Goal: Task Accomplishment & Management: Use online tool/utility

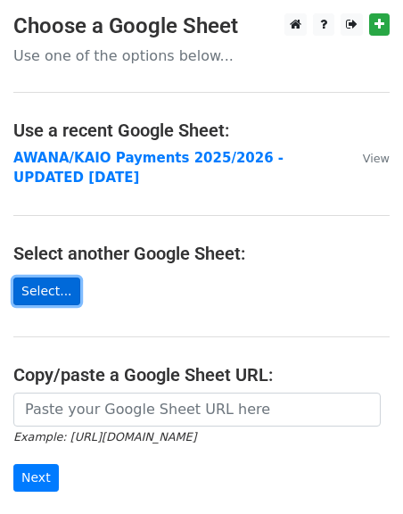
click at [39, 277] on link "Select..." at bounding box center [46, 291] width 67 height 28
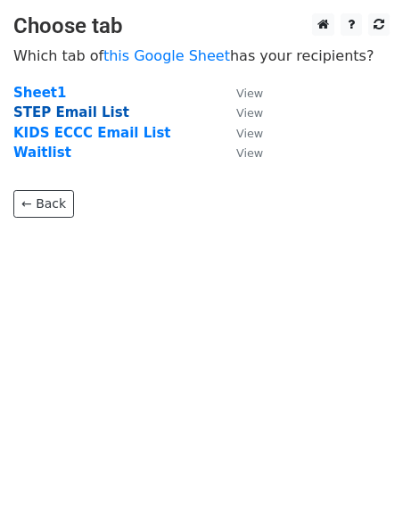
click at [85, 111] on strong "STEP Email List" at bounding box center [71, 112] width 116 height 16
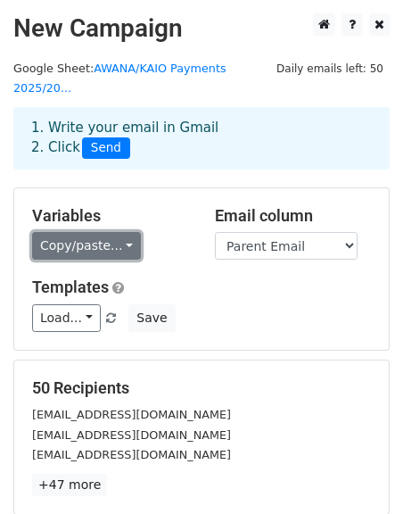
click at [59, 232] on link "Copy/paste..." at bounding box center [86, 246] width 109 height 28
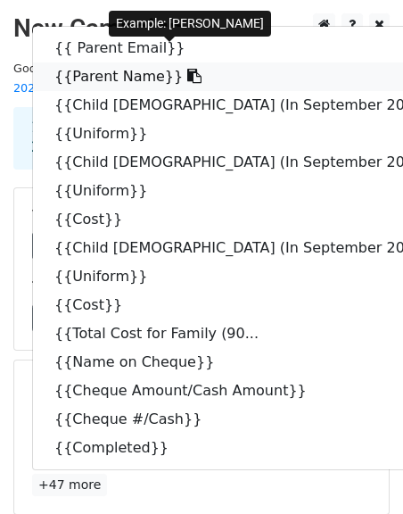
click at [159, 62] on link "{{Parent Name}}" at bounding box center [250, 76] width 434 height 29
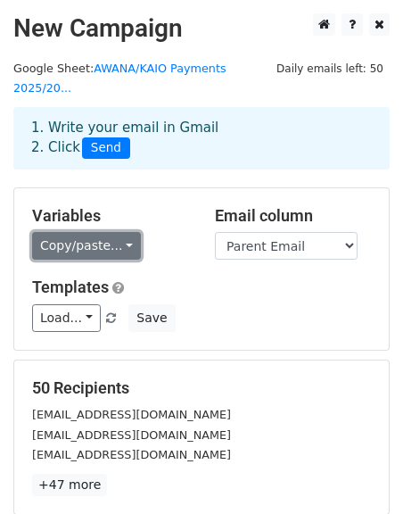
click at [60, 232] on link "Copy/paste..." at bounding box center [86, 246] width 109 height 28
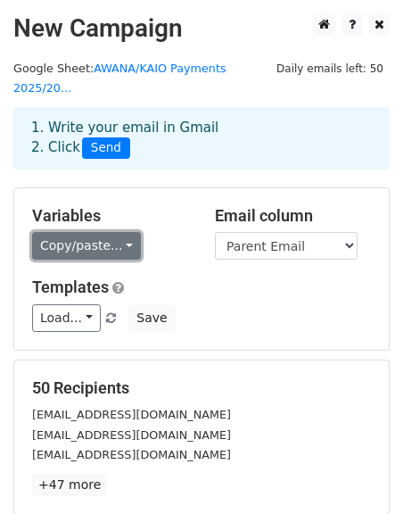
click at [87, 236] on link "Copy/paste..." at bounding box center [86, 246] width 109 height 28
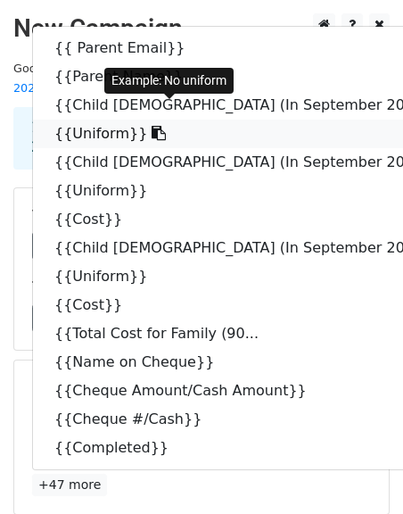
click at [152, 126] on icon at bounding box center [159, 133] width 14 height 14
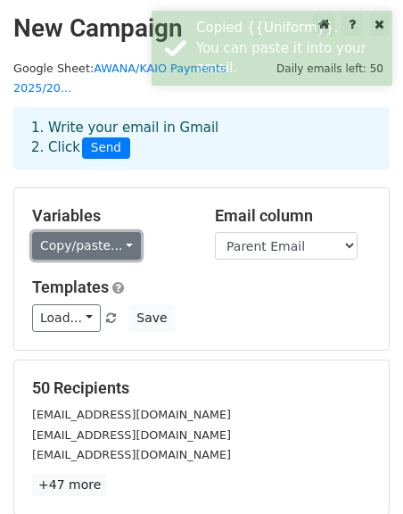
click at [64, 238] on link "Copy/paste..." at bounding box center [86, 246] width 109 height 28
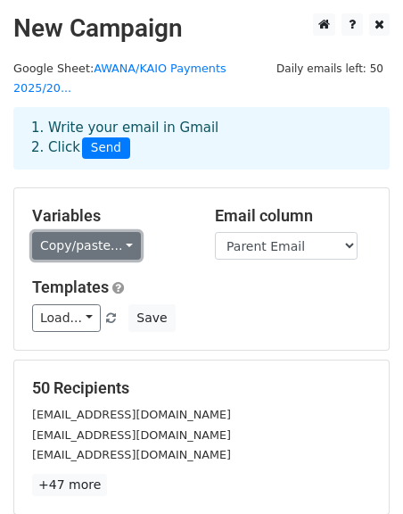
click at [88, 232] on link "Copy/paste..." at bounding box center [86, 246] width 109 height 28
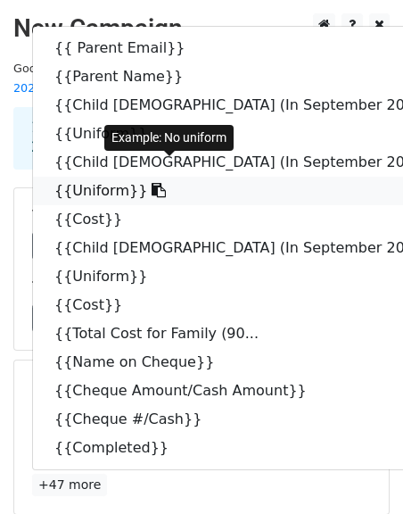
click at [152, 183] on icon at bounding box center [159, 190] width 14 height 14
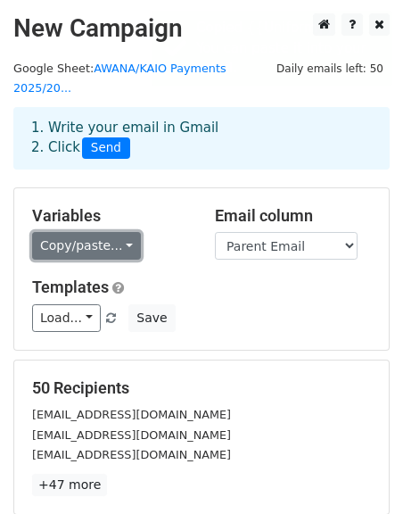
click at [71, 232] on link "Copy/paste..." at bounding box center [86, 246] width 109 height 28
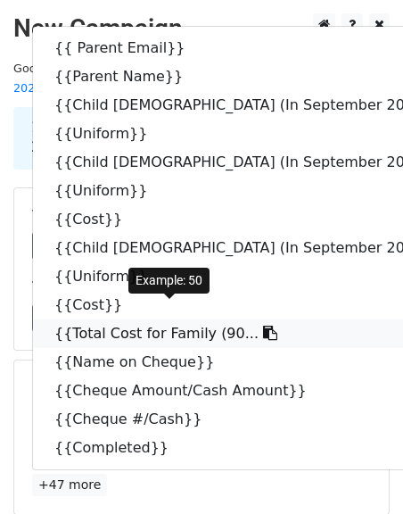
click at [263, 326] on icon at bounding box center [270, 333] width 14 height 14
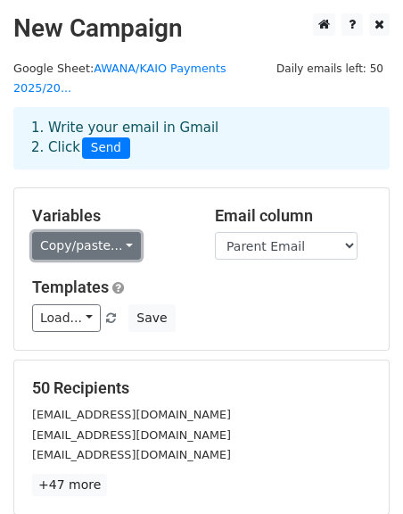
click at [89, 232] on link "Copy/paste..." at bounding box center [86, 246] width 109 height 28
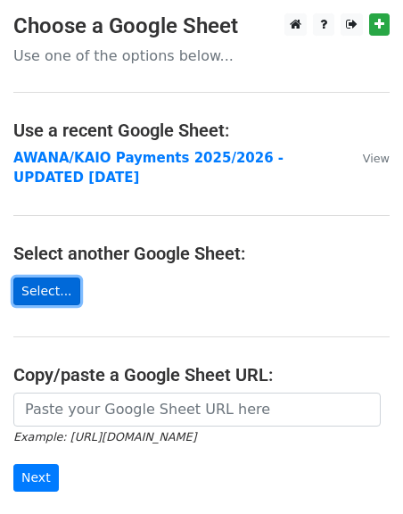
click at [52, 277] on link "Select..." at bounding box center [46, 291] width 67 height 28
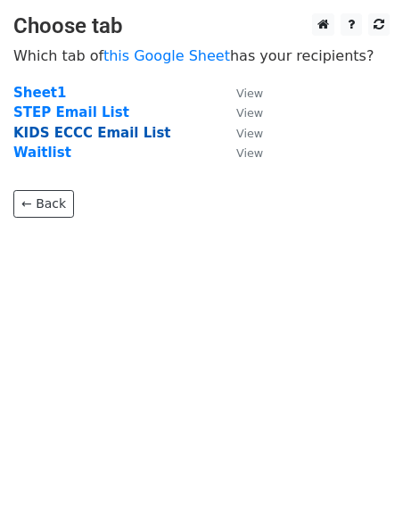
click at [73, 130] on strong "KIDS ECCC Email List" at bounding box center [91, 133] width 157 height 16
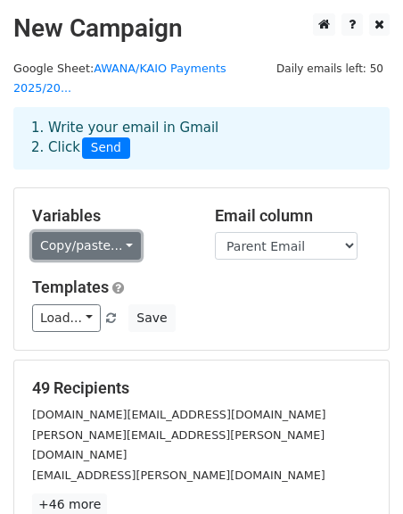
click at [57, 232] on link "Copy/paste..." at bounding box center [86, 246] width 109 height 28
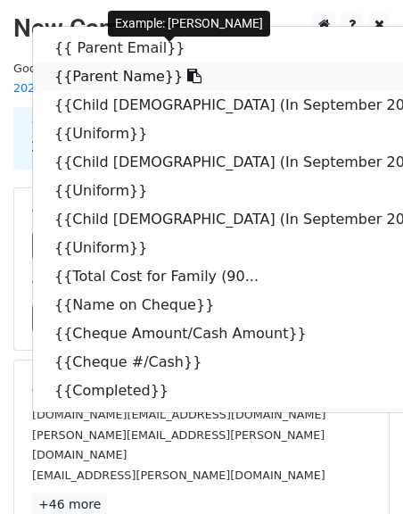
click at [187, 69] on icon at bounding box center [194, 76] width 14 height 14
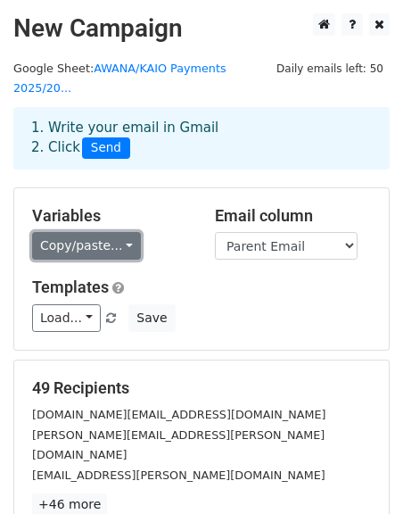
click at [79, 232] on link "Copy/paste..." at bounding box center [86, 246] width 109 height 28
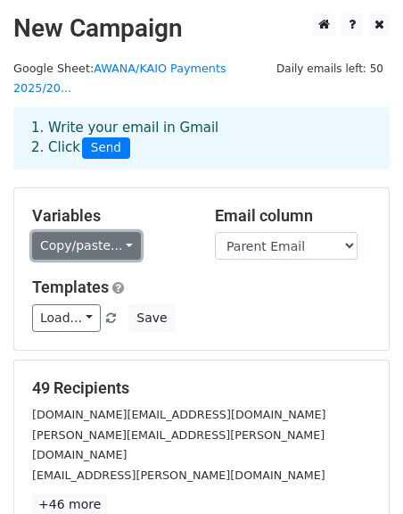
click at [68, 232] on link "Copy/paste..." at bounding box center [86, 246] width 109 height 28
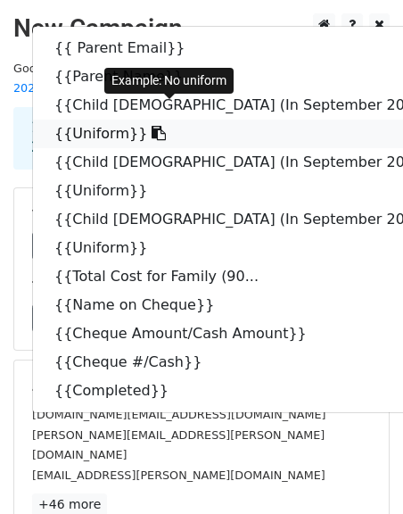
click at [152, 126] on icon at bounding box center [159, 133] width 14 height 14
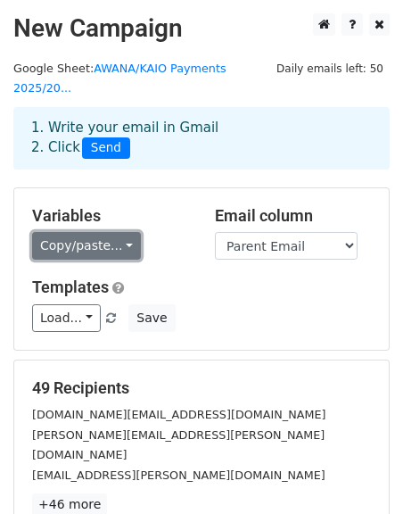
click at [53, 232] on link "Copy/paste..." at bounding box center [86, 246] width 109 height 28
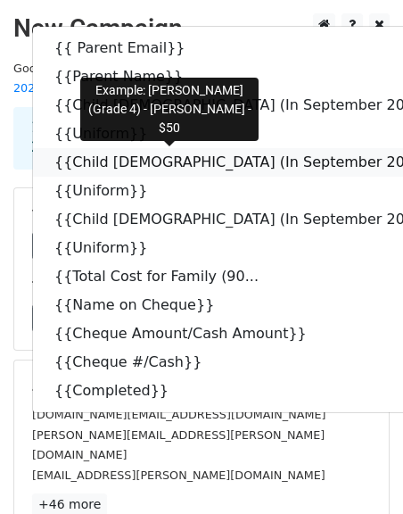
click at [242, 148] on link "{{Child 2 (In September 202..." at bounding box center [250, 162] width 434 height 29
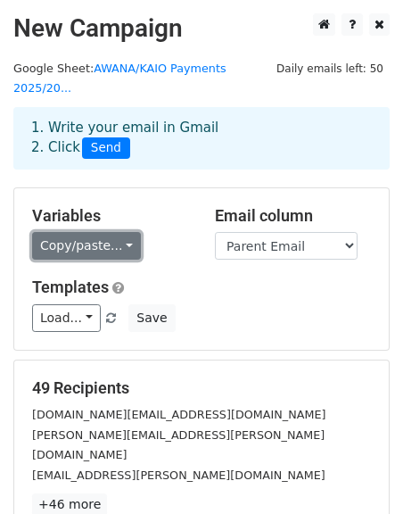
click at [82, 232] on link "Copy/paste..." at bounding box center [86, 246] width 109 height 28
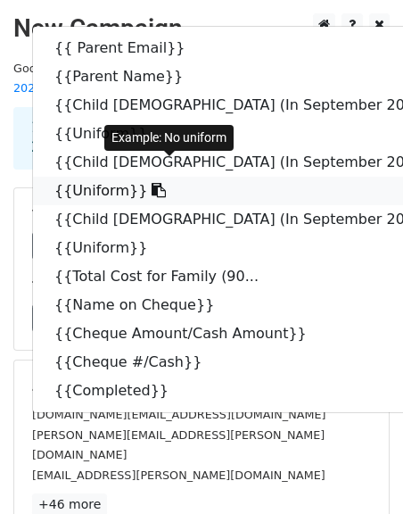
click at [152, 183] on icon at bounding box center [159, 190] width 14 height 14
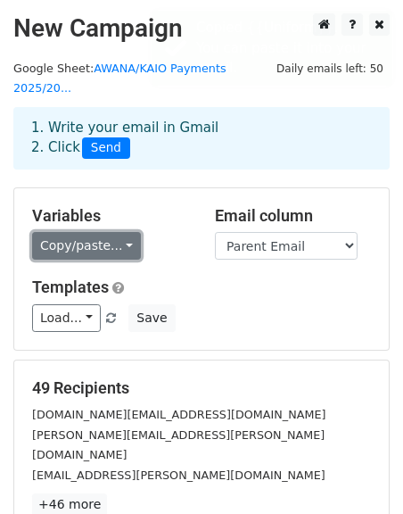
click at [58, 232] on link "Copy/paste..." at bounding box center [86, 246] width 109 height 28
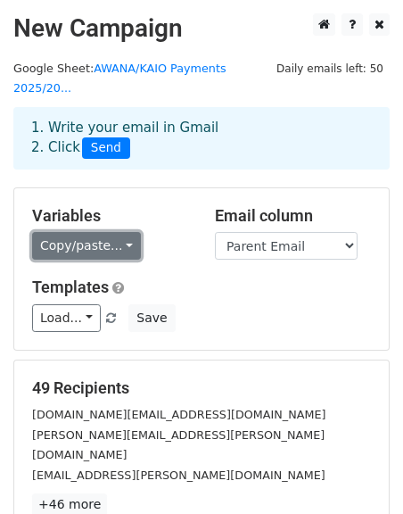
click at [89, 236] on link "Copy/paste..." at bounding box center [86, 246] width 109 height 28
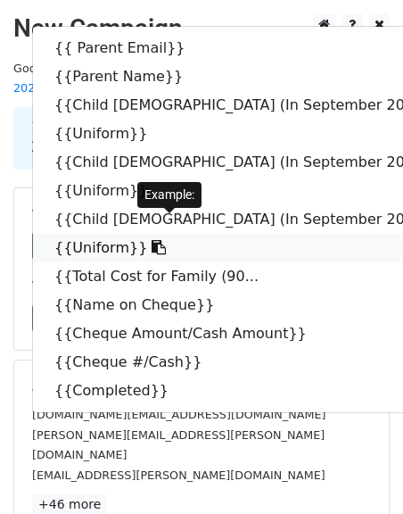
click at [152, 240] on icon at bounding box center [159, 247] width 14 height 14
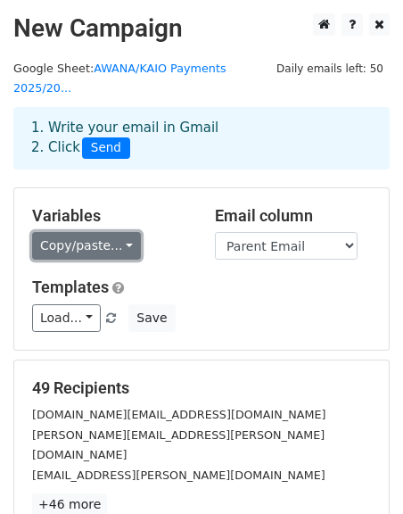
click at [87, 232] on link "Copy/paste..." at bounding box center [86, 246] width 109 height 28
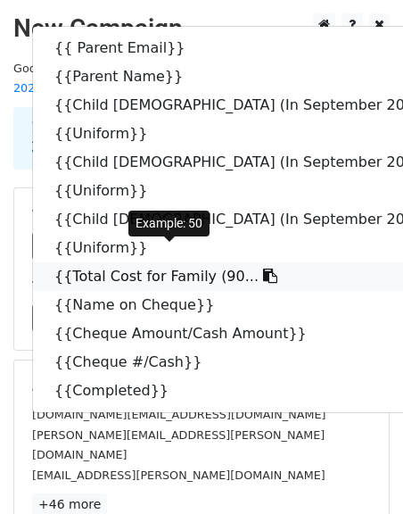
click at [263, 269] on icon at bounding box center [270, 276] width 14 height 14
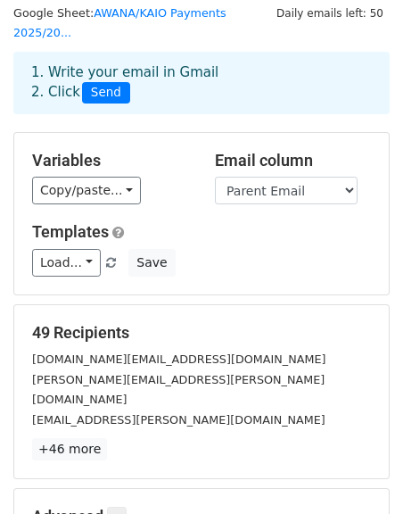
scroll to position [96, 0]
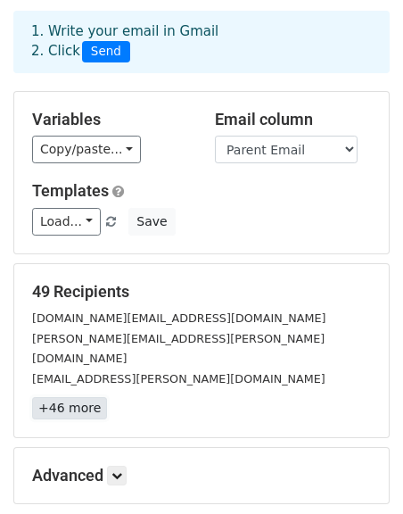
click at [73, 397] on link "+46 more" at bounding box center [69, 408] width 75 height 22
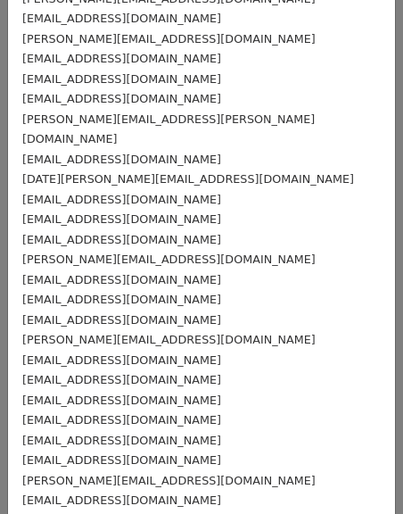
scroll to position [632, 0]
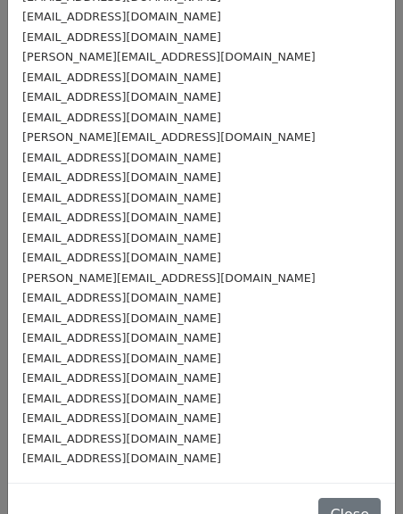
click at [218, 287] on div "vikiyan0623@gmail.com" at bounding box center [201, 297] width 359 height 21
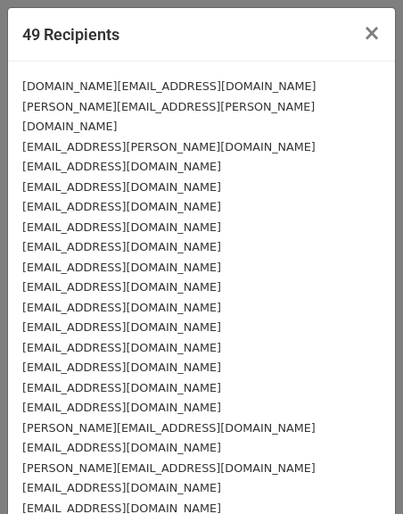
scroll to position [36, 0]
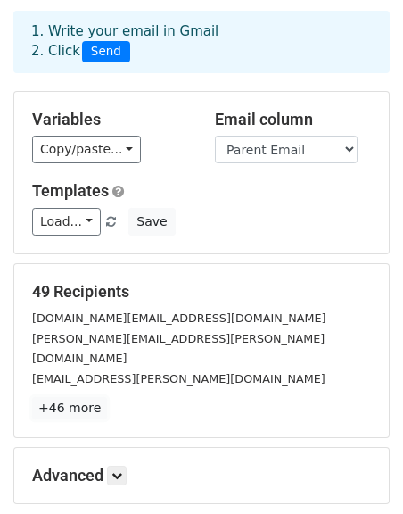
scroll to position [250, 0]
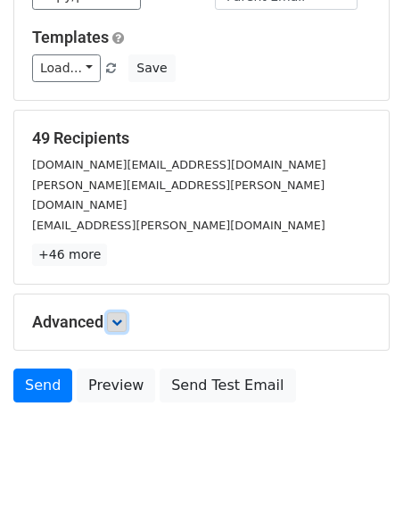
click at [118, 317] on icon at bounding box center [117, 322] width 11 height 11
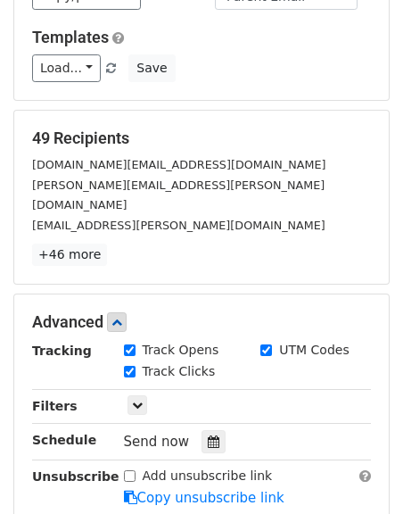
click at [120, 294] on div "Advanced Tracking Track Opens UTM Codes Track Clicks Filters Only include sprea…" at bounding box center [201, 409] width 375 height 231
click at [120, 312] on link at bounding box center [117, 322] width 20 height 20
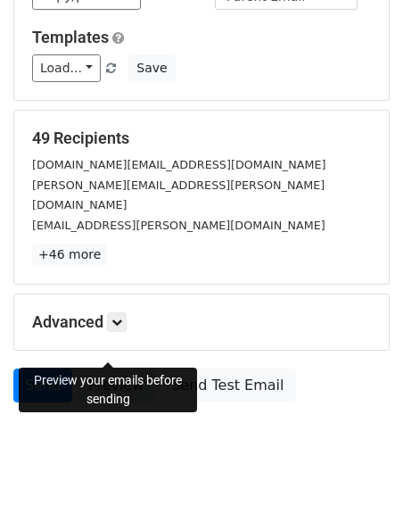
click at [112, 368] on link "Preview" at bounding box center [116, 385] width 79 height 34
click at [83, 368] on link "Preview" at bounding box center [116, 385] width 79 height 34
click at [114, 317] on icon at bounding box center [117, 322] width 11 height 11
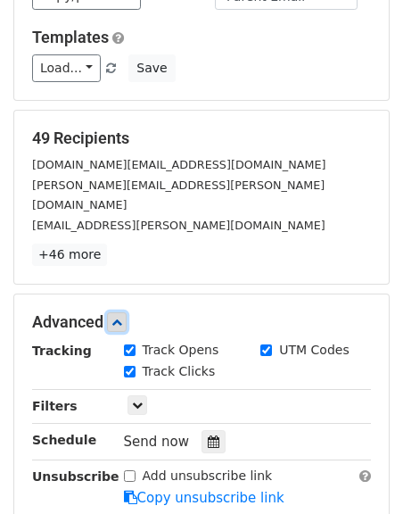
click at [114, 317] on icon at bounding box center [117, 322] width 11 height 11
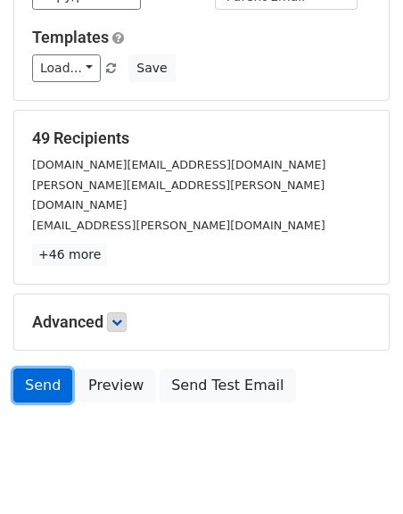
click at [59, 368] on link "Send" at bounding box center [42, 385] width 59 height 34
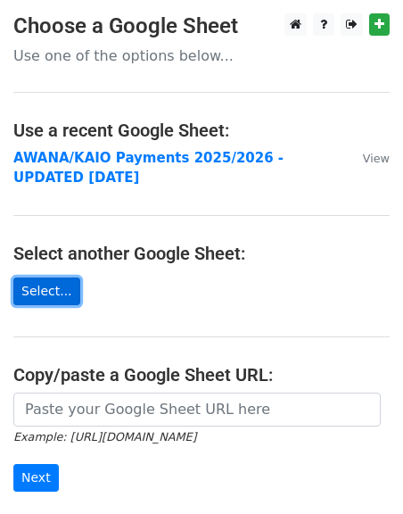
click at [45, 281] on link "Select..." at bounding box center [46, 291] width 67 height 28
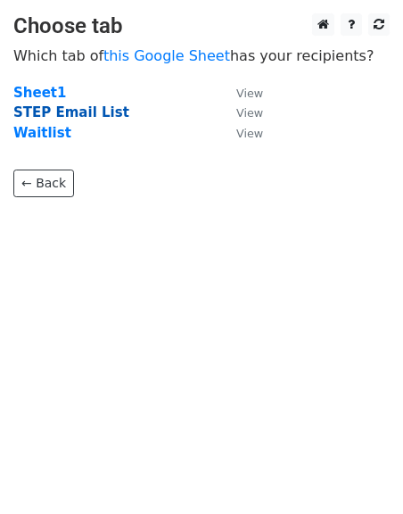
click at [87, 115] on strong "STEP Email List" at bounding box center [71, 112] width 116 height 16
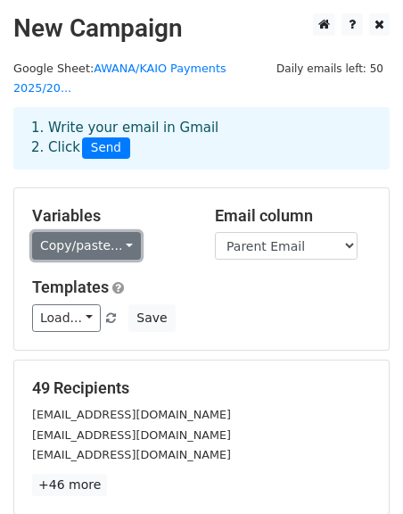
click at [89, 232] on link "Copy/paste..." at bounding box center [86, 246] width 109 height 28
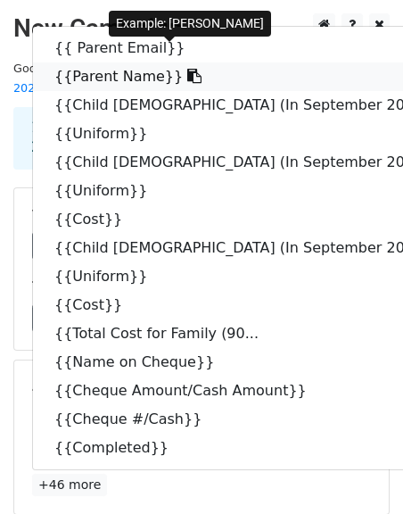
click at [187, 69] on icon at bounding box center [194, 76] width 14 height 14
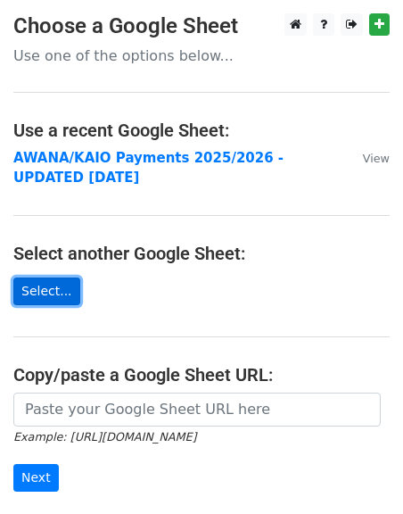
click at [22, 277] on link "Select..." at bounding box center [46, 291] width 67 height 28
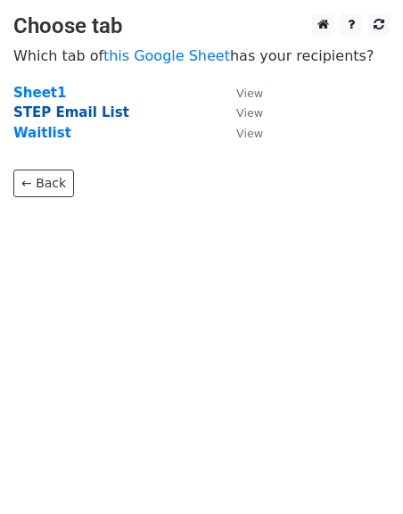
click at [52, 112] on strong "STEP Email List" at bounding box center [71, 112] width 116 height 16
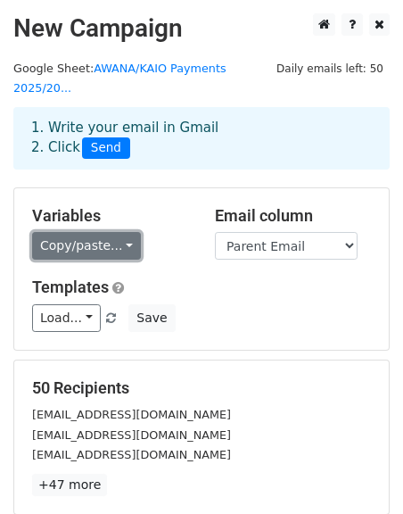
click at [97, 232] on link "Copy/paste..." at bounding box center [86, 246] width 109 height 28
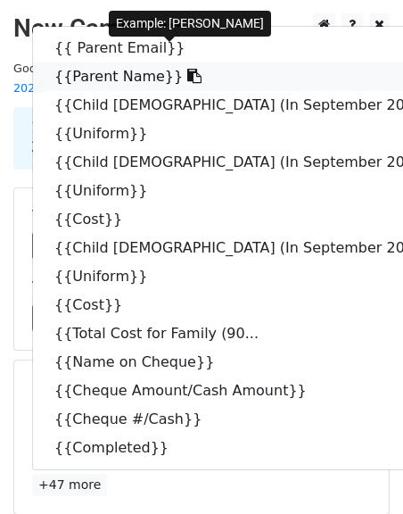
click at [187, 69] on icon at bounding box center [194, 76] width 14 height 14
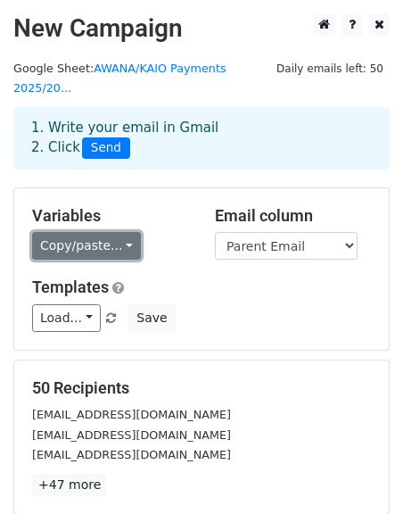
click at [99, 232] on link "Copy/paste..." at bounding box center [86, 246] width 109 height 28
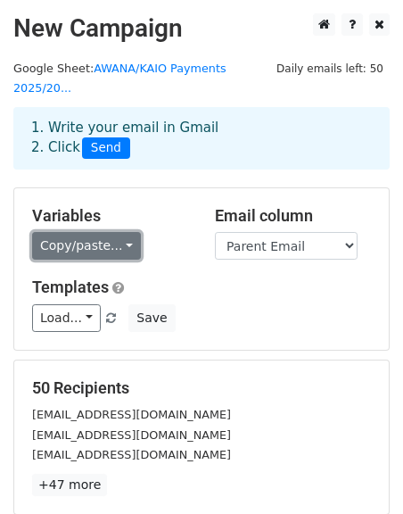
click at [73, 232] on link "Copy/paste..." at bounding box center [86, 246] width 109 height 28
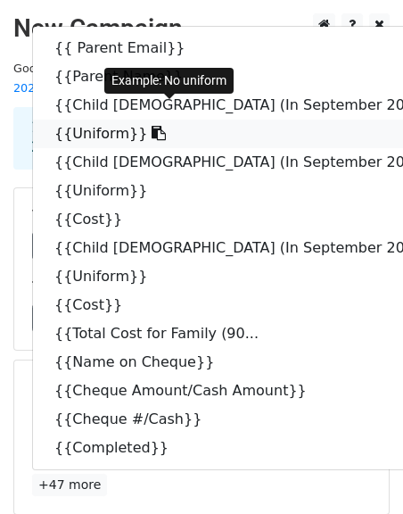
click at [152, 126] on icon at bounding box center [159, 133] width 14 height 14
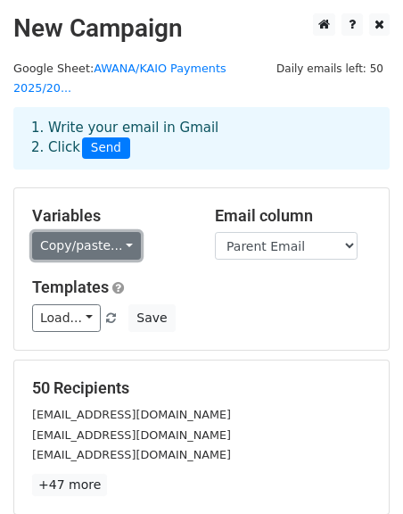
click at [95, 232] on link "Copy/paste..." at bounding box center [86, 246] width 109 height 28
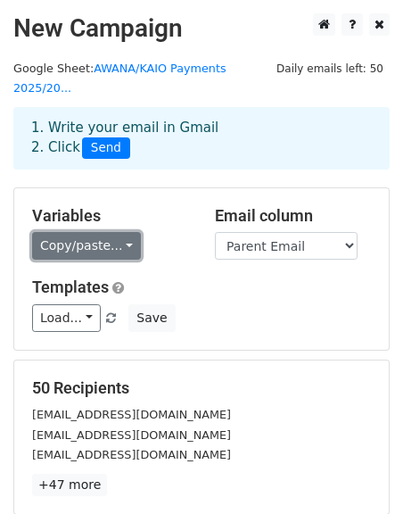
click at [52, 232] on link "Copy/paste..." at bounding box center [86, 246] width 109 height 28
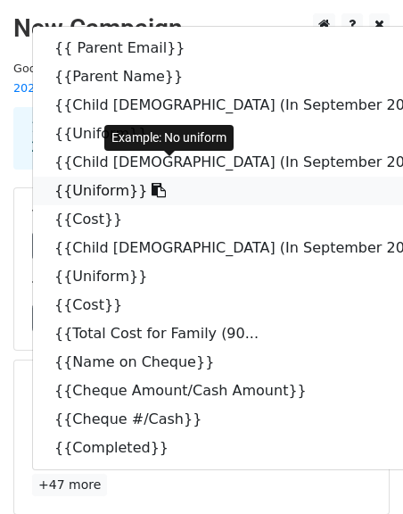
click at [152, 183] on icon at bounding box center [159, 190] width 14 height 14
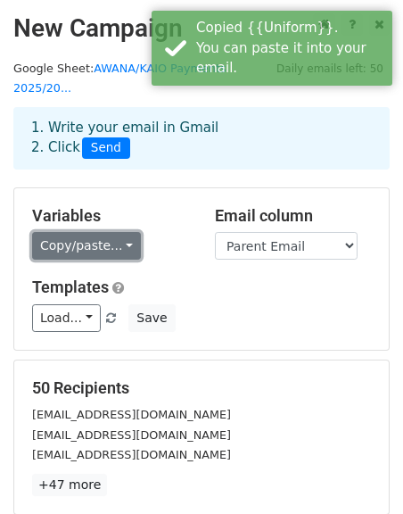
click at [87, 232] on link "Copy/paste..." at bounding box center [86, 246] width 109 height 28
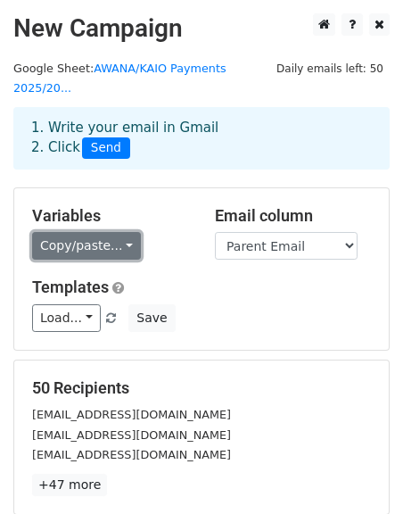
click at [68, 232] on link "Copy/paste..." at bounding box center [86, 246] width 109 height 28
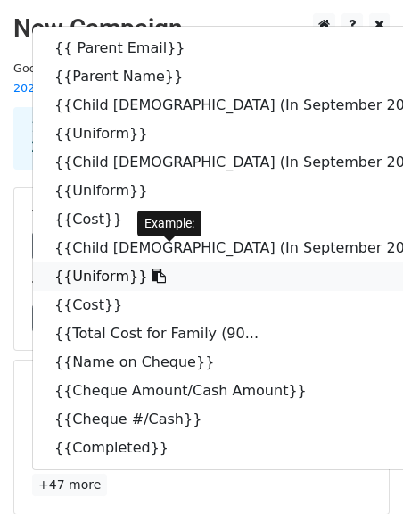
click at [152, 269] on icon at bounding box center [159, 276] width 14 height 14
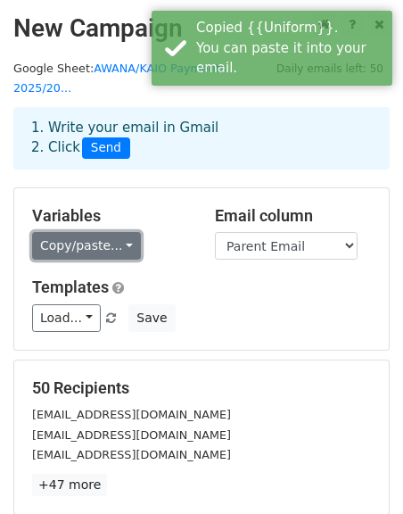
click at [78, 232] on link "Copy/paste..." at bounding box center [86, 246] width 109 height 28
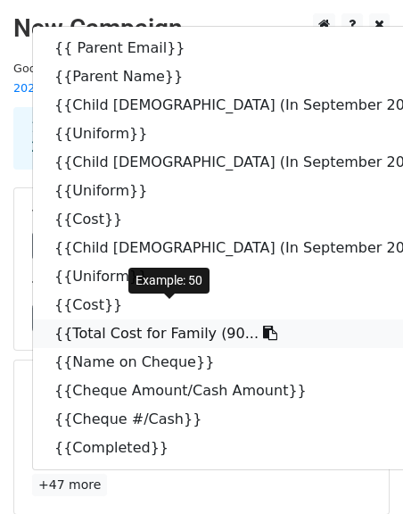
click at [263, 326] on icon at bounding box center [270, 333] width 14 height 14
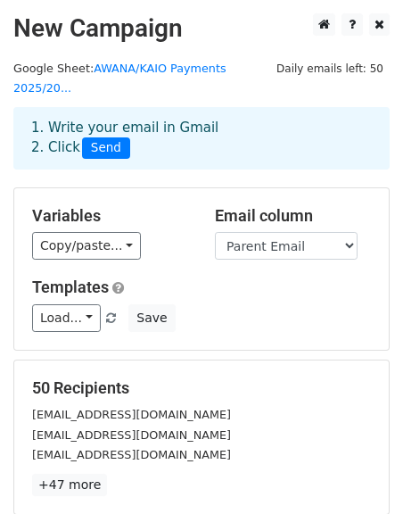
click at [179, 325] on div "Variables Copy/paste... {{ Parent Email}} {{Parent Name}} {{Child 1 (In Septemb…" at bounding box center [201, 268] width 375 height 161
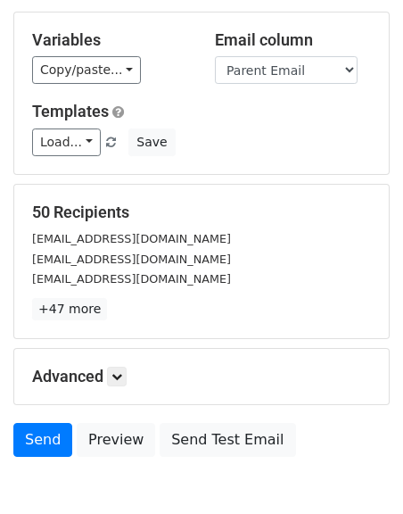
scroll to position [250, 0]
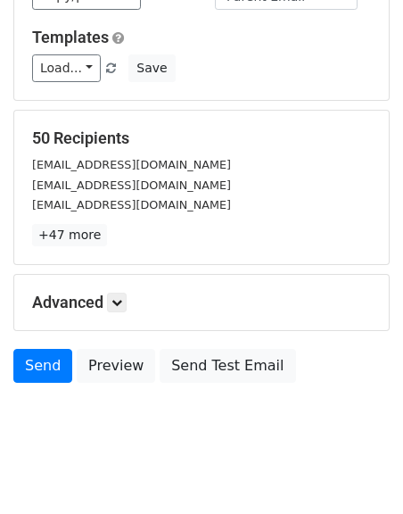
click at [99, 293] on h5 "Advanced" at bounding box center [201, 303] width 339 height 20
click at [112, 293] on link at bounding box center [117, 303] width 20 height 20
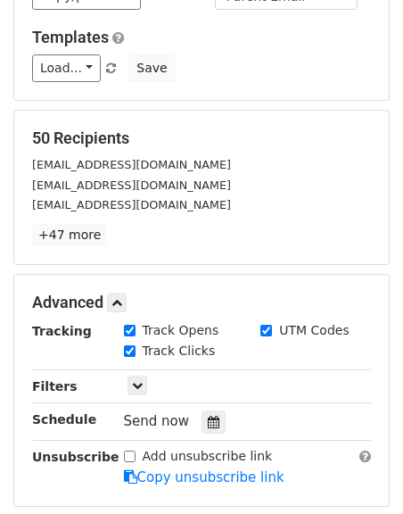
click at [212, 248] on form "Variables Copy/paste... {{ Parent Email}} {{Parent Name}} {{Child 1 (In Septemb…" at bounding box center [201, 253] width 376 height 630
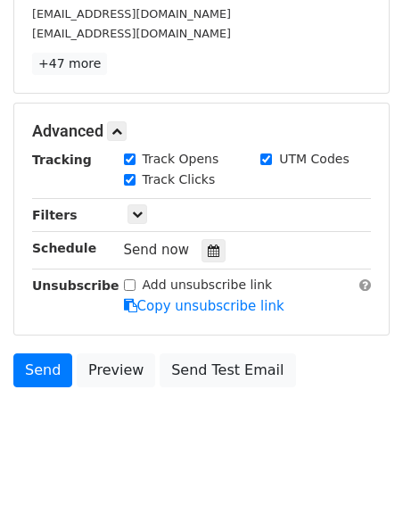
scroll to position [426, 0]
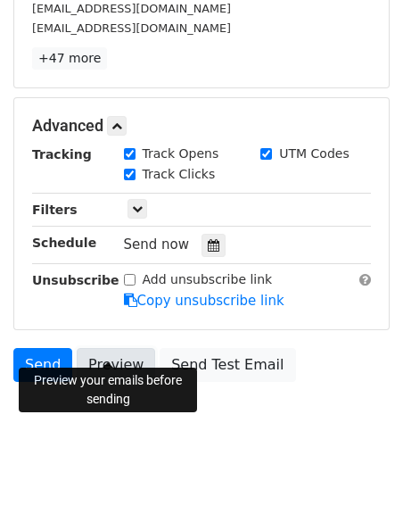
click at [116, 348] on link "Preview" at bounding box center [116, 365] width 79 height 34
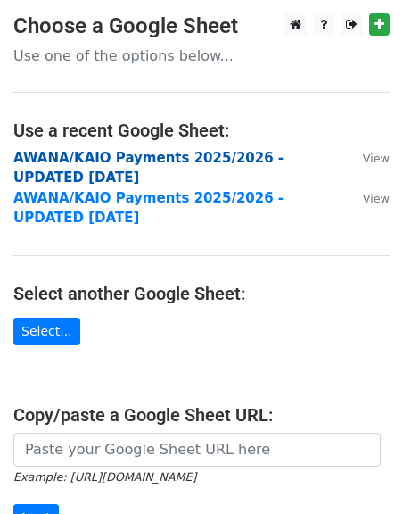
click at [159, 159] on strong "AWANA/KAIO Payments 2025/2026 - UPDATED [DATE]" at bounding box center [148, 168] width 270 height 37
click at [101, 157] on strong "AWANA/KAIO Payments 2025/2026 - UPDATED [DATE]" at bounding box center [148, 168] width 270 height 37
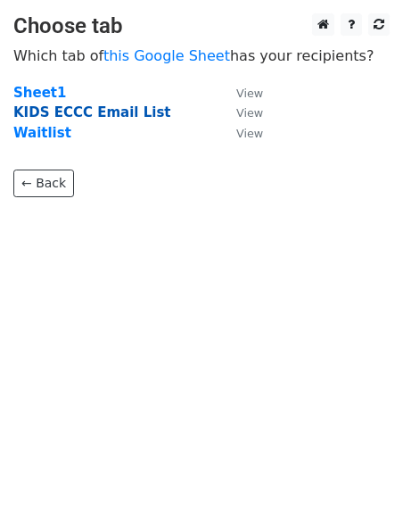
click at [47, 113] on strong "KIDS ECCC Email List" at bounding box center [91, 112] width 157 height 16
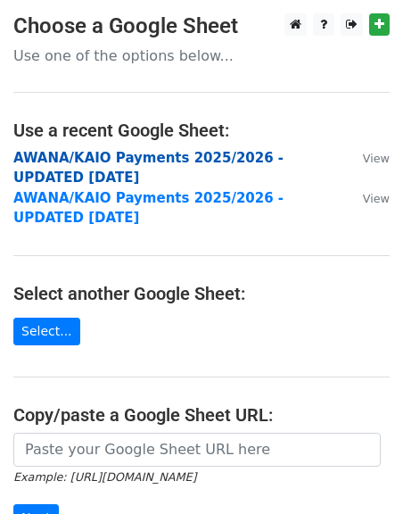
click at [59, 153] on strong "AWANA/KAIO Payments 2025/2026 - UPDATED [DATE]" at bounding box center [148, 168] width 270 height 37
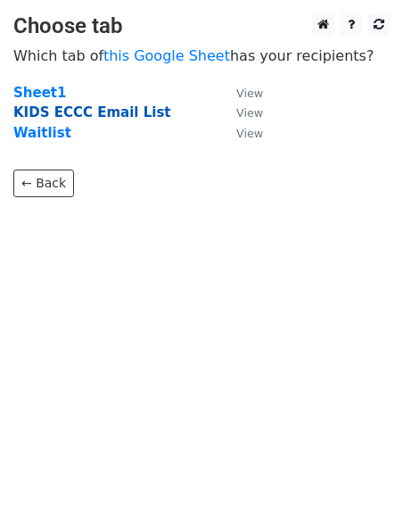
click at [92, 112] on strong "KIDS ECCC Email List" at bounding box center [91, 112] width 157 height 16
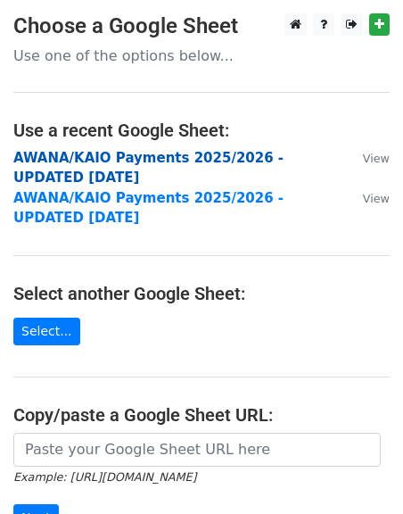
click at [146, 153] on strong "AWANA/KAIO Payments 2025/2026 - UPDATED AUG 15" at bounding box center [148, 168] width 270 height 37
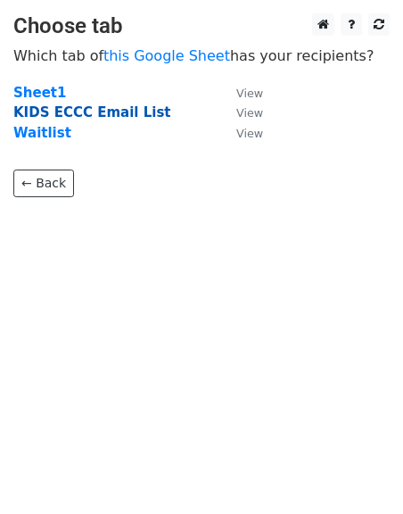
click at [107, 114] on strong "KIDS ECCC Email List" at bounding box center [91, 112] width 157 height 16
